Goal: Information Seeking & Learning: Learn about a topic

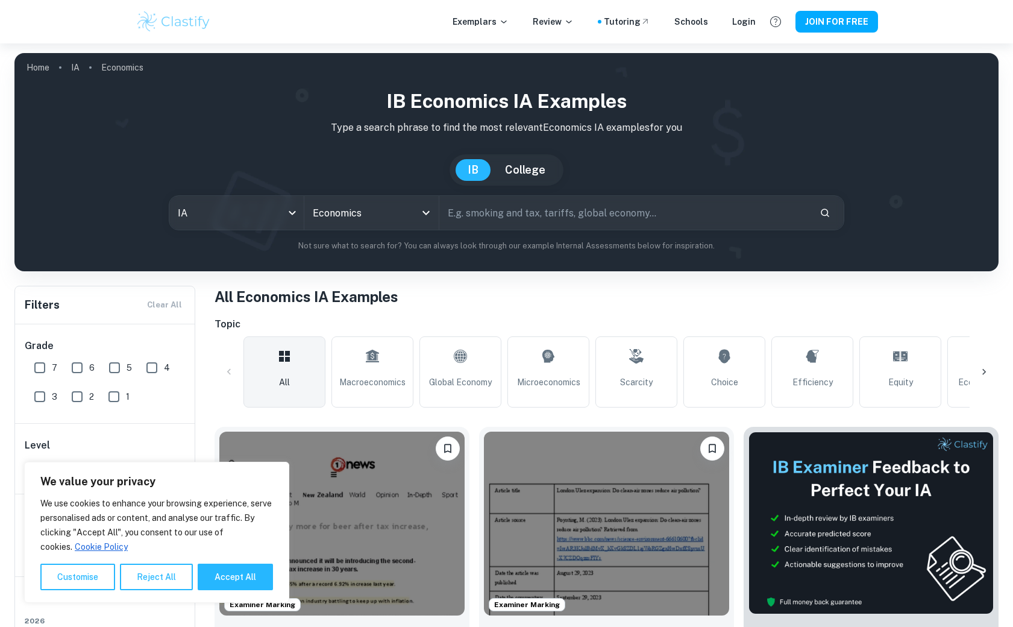
scroll to position [67, 0]
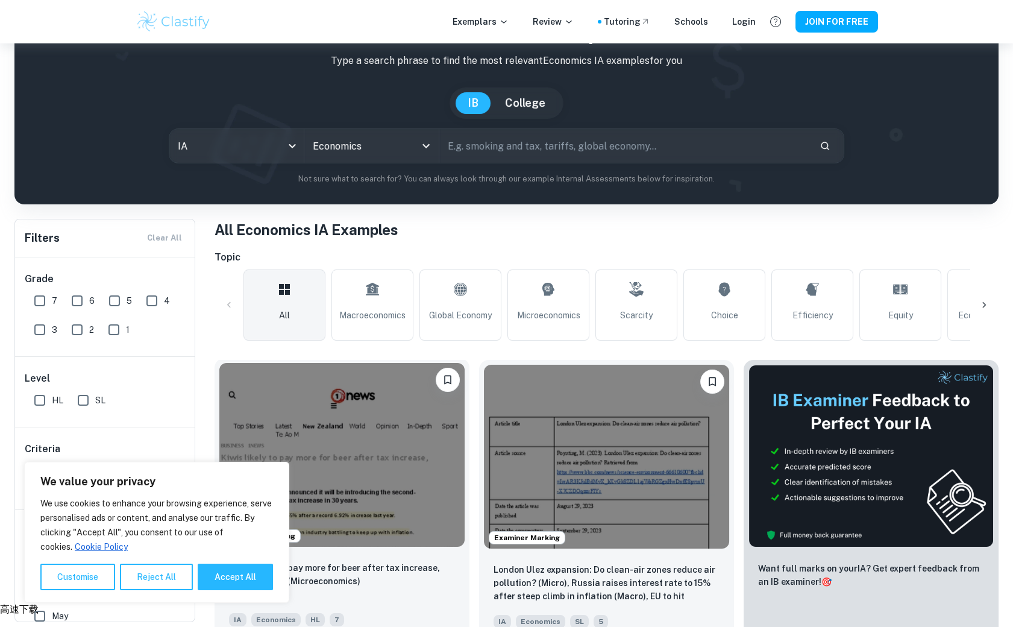
click at [249, 579] on button "Accept All" at bounding box center [235, 576] width 75 height 27
checkbox input "true"
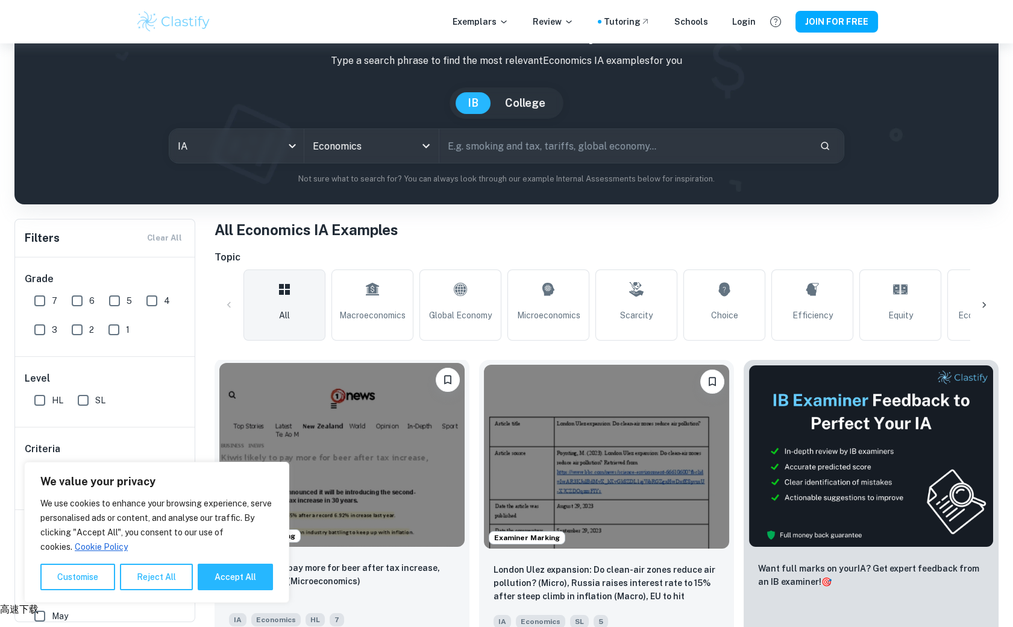
checkbox input "true"
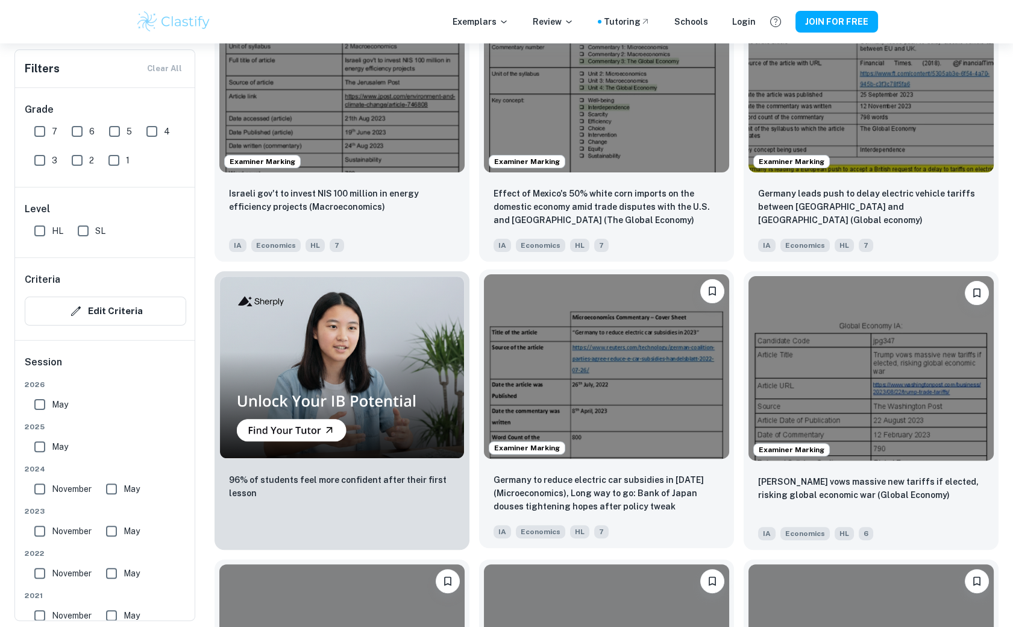
scroll to position [736, 0]
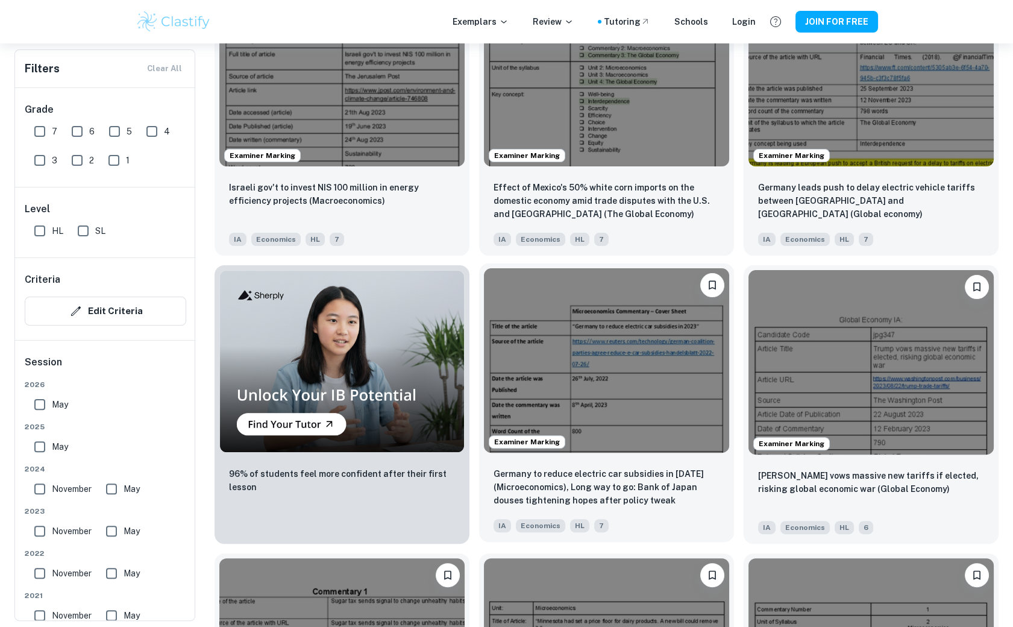
click at [645, 403] on img at bounding box center [606, 360] width 245 height 184
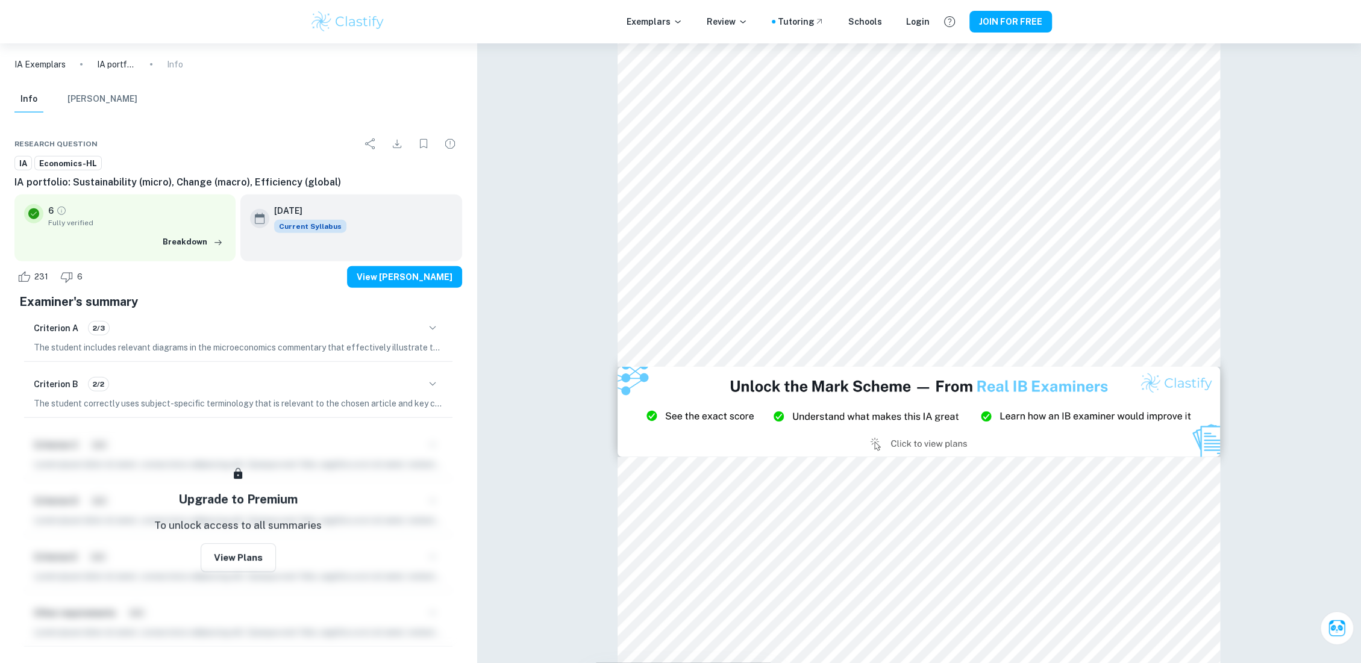
scroll to position [11196, 0]
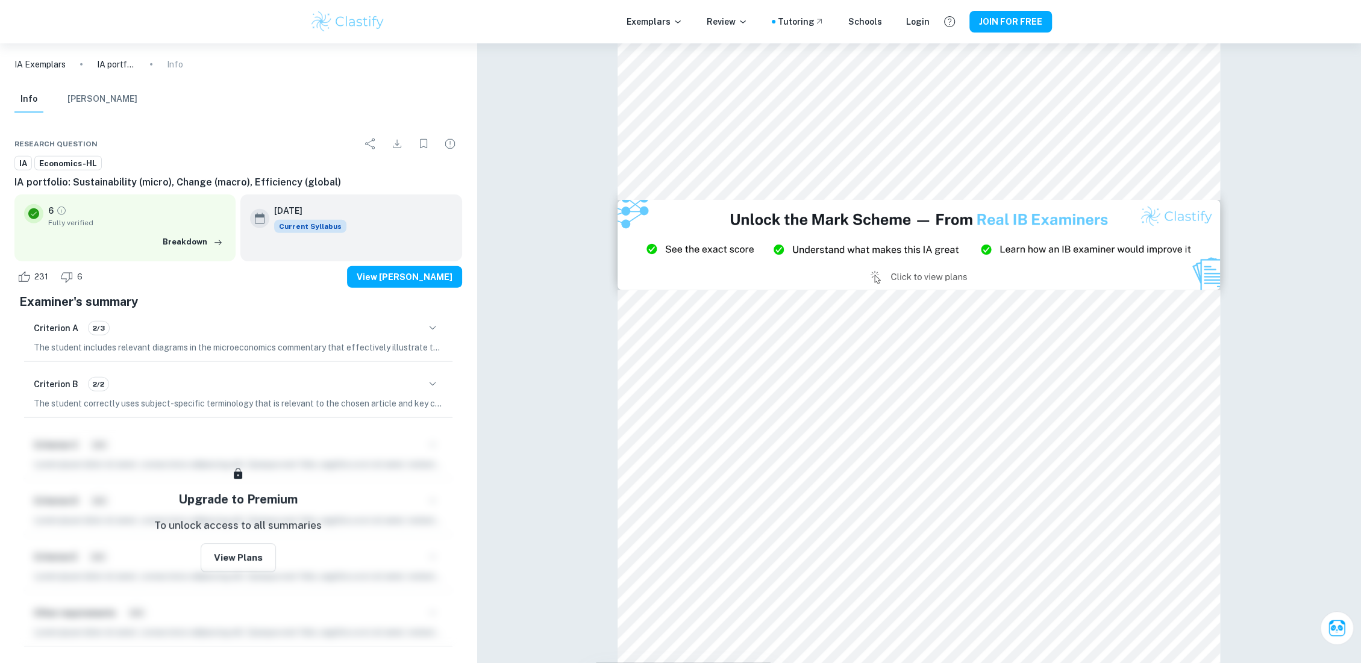
type input "15"
